Goal: Task Accomplishment & Management: Manage account settings

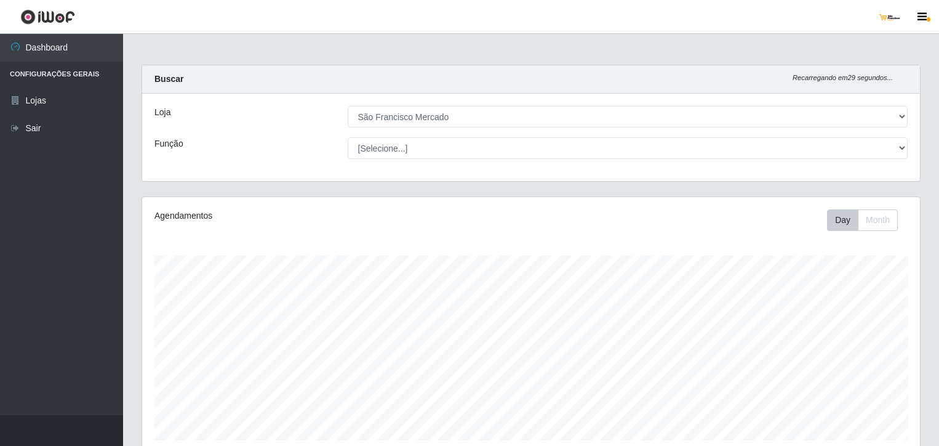
select select "168"
click at [890, 24] on div at bounding box center [890, 17] width 25 height 25
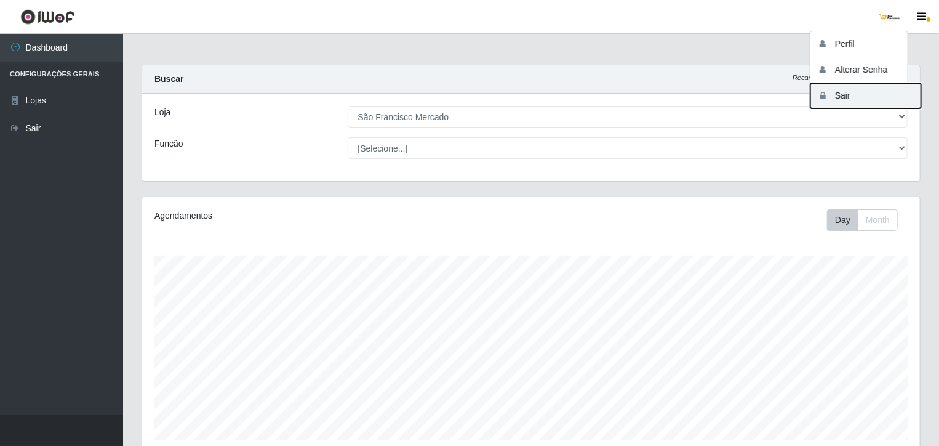
click at [835, 94] on button "Sair" at bounding box center [866, 95] width 111 height 25
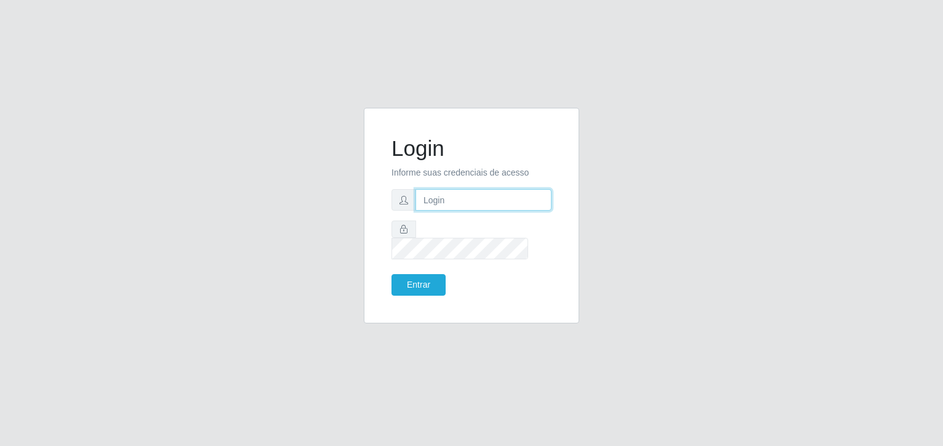
click at [431, 201] on input "text" at bounding box center [484, 200] width 136 height 22
click at [451, 203] on input "text" at bounding box center [484, 200] width 136 height 22
type input "[EMAIL_ADDRESS][DOMAIN_NAME]"
click at [392, 274] on button "Entrar" at bounding box center [419, 285] width 54 height 22
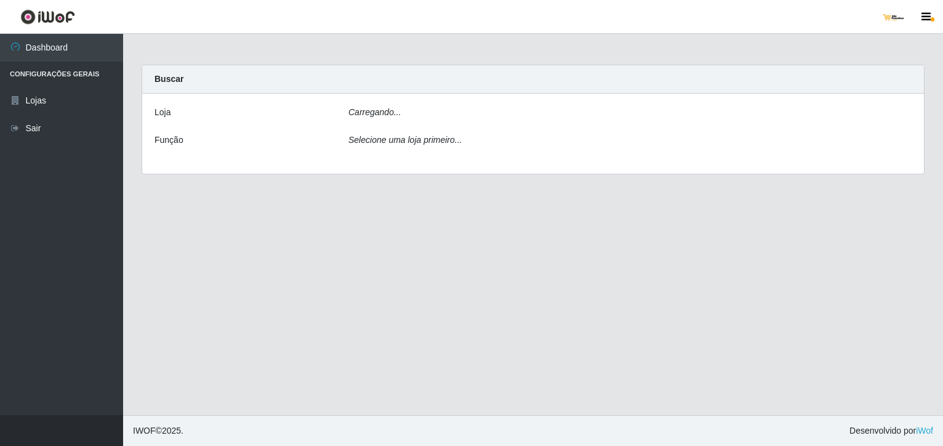
click at [428, 272] on main "Carregando... Buscar [PERSON_NAME]... Função Selecione uma loja primeiro..." at bounding box center [533, 224] width 820 height 381
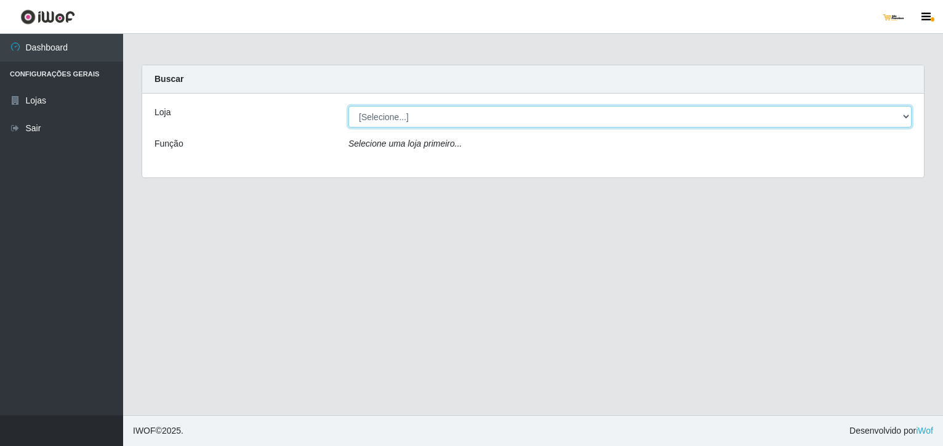
drag, startPoint x: 409, startPoint y: 117, endPoint x: 422, endPoint y: 175, distance: 59.8
click at [409, 117] on select "[Selecione...] [GEOGRAPHIC_DATA]" at bounding box center [629, 117] width 563 height 22
select select "168"
click at [348, 106] on select "[Selecione...] [GEOGRAPHIC_DATA]" at bounding box center [629, 117] width 563 height 22
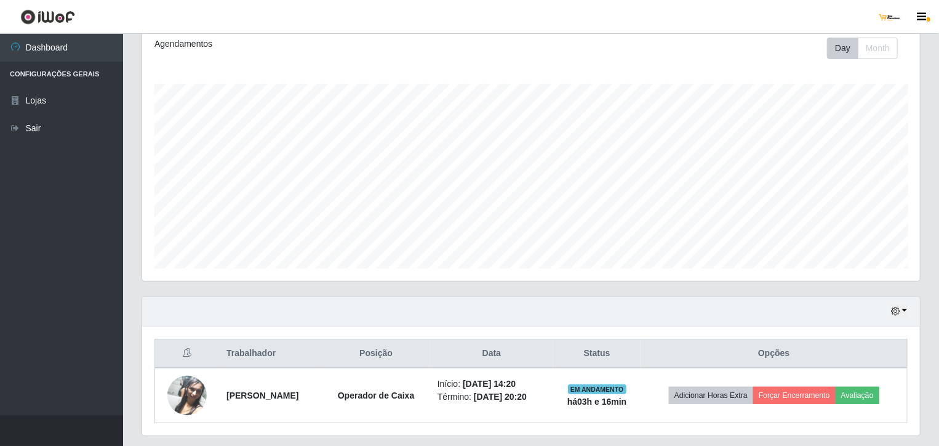
scroll to position [205, 0]
